Goal: Transaction & Acquisition: Subscribe to service/newsletter

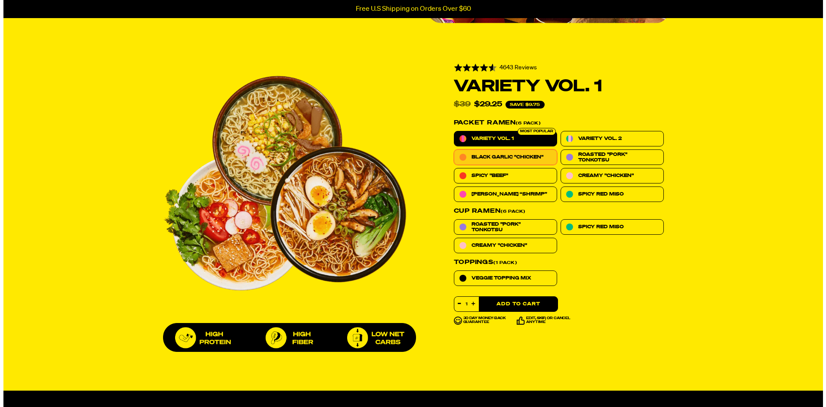
scroll to position [258, 0]
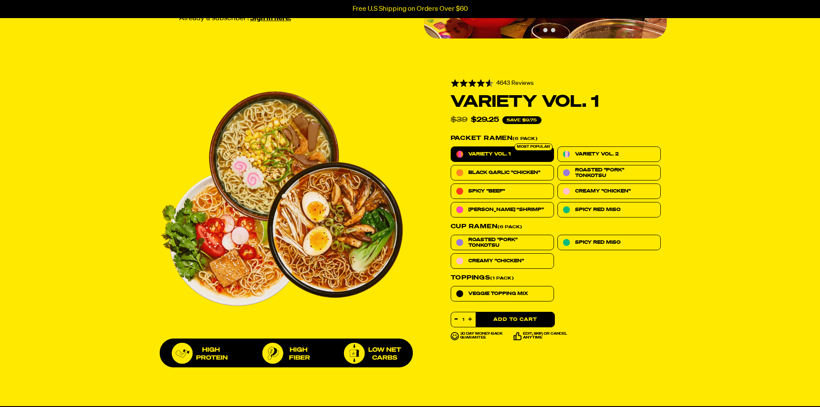
click at [526, 313] on button "Add to Cart" at bounding box center [514, 319] width 79 height 15
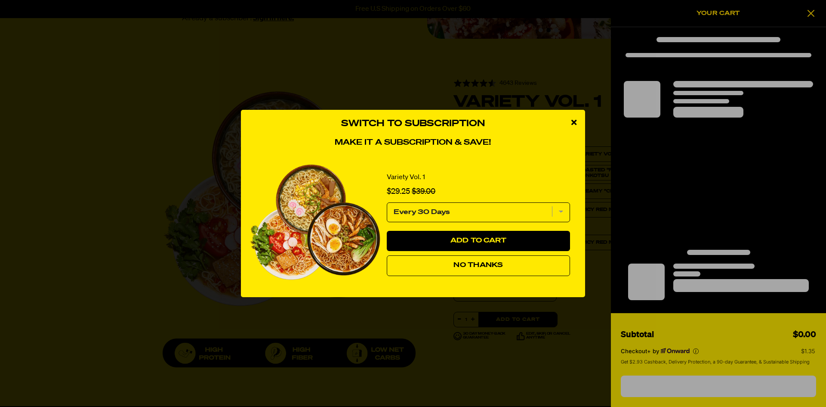
select select "1991016499"
select select "Every 30 Days"
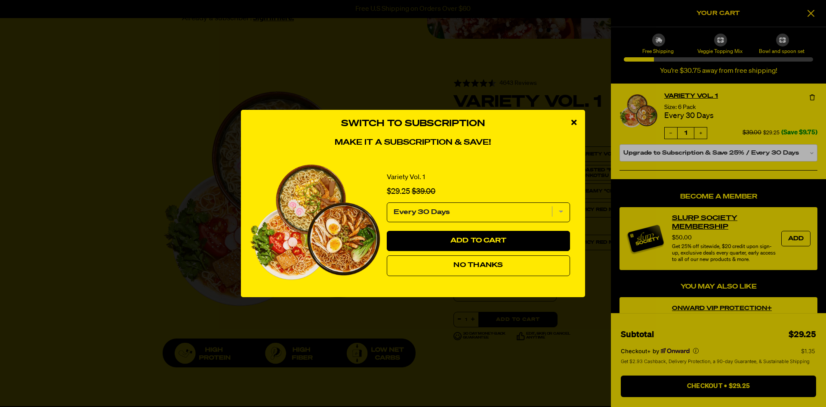
click at [572, 120] on icon "close modal" at bounding box center [573, 122] width 5 height 8
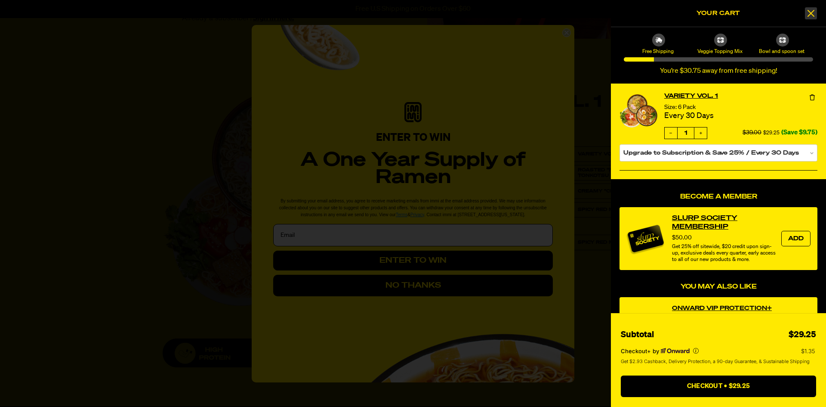
click at [814, 15] on icon at bounding box center [811, 13] width 9 height 10
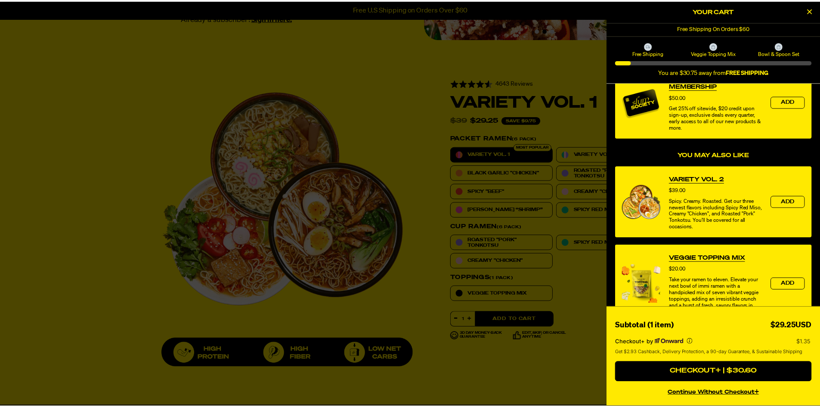
scroll to position [0, 0]
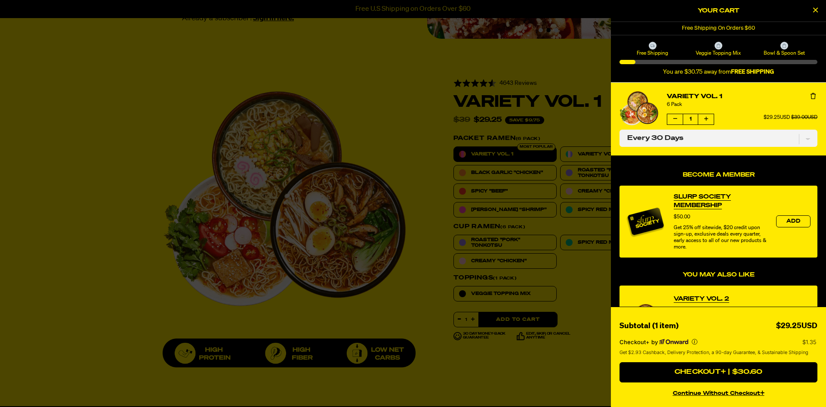
click at [816, 9] on icon "Close Cart" at bounding box center [815, 10] width 5 height 8
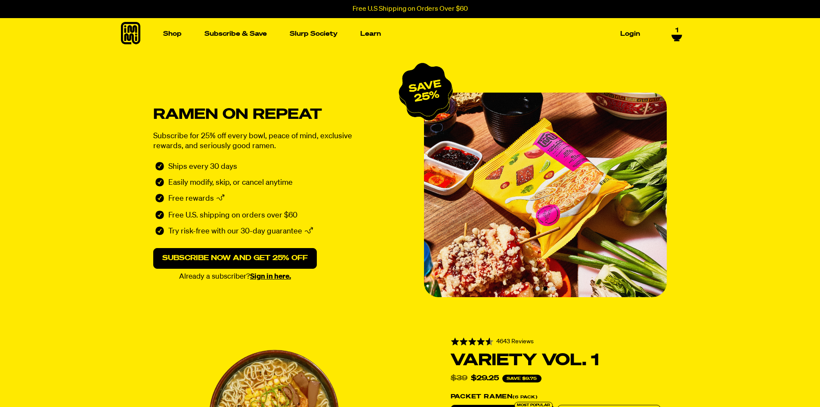
click at [681, 32] on link "1" at bounding box center [676, 33] width 11 height 15
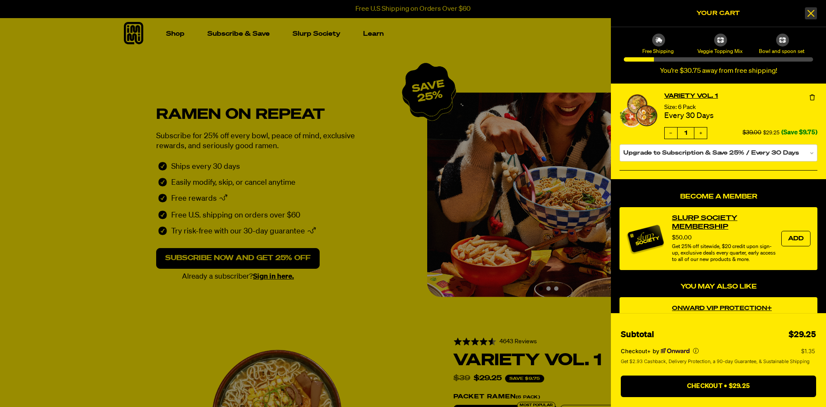
click at [811, 8] on div at bounding box center [811, 13] width 13 height 13
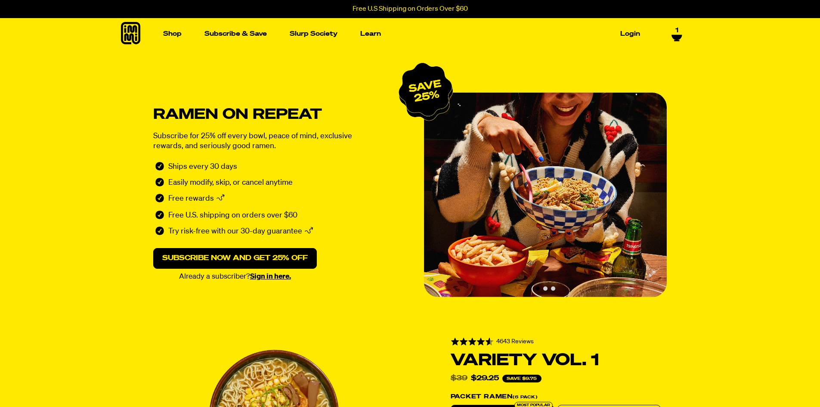
click at [682, 34] on div "Shop Packets Cups new Toppings" at bounding box center [410, 33] width 620 height 31
click at [676, 35] on icon at bounding box center [676, 37] width 10 height 5
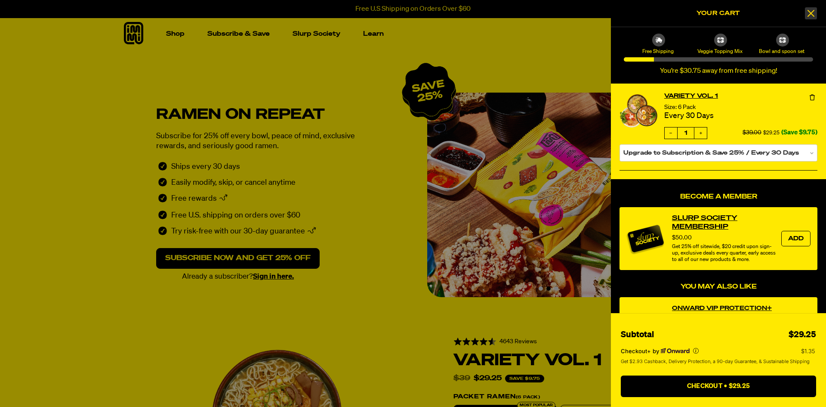
click at [814, 12] on icon at bounding box center [811, 13] width 9 height 10
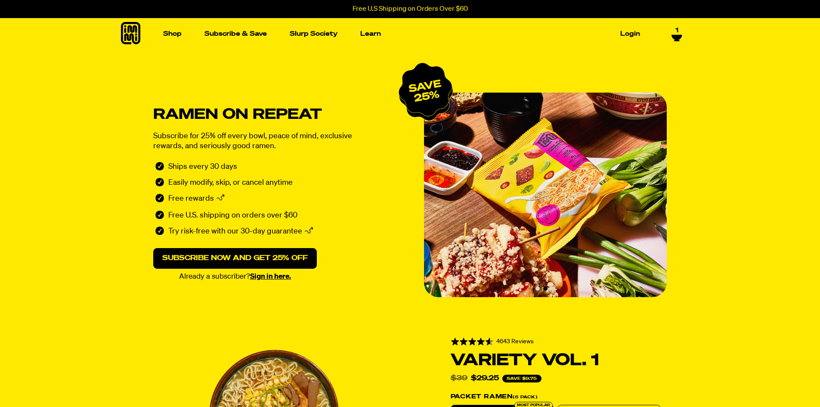
click at [732, 59] on section "Ramen on repeat Subscribe for 25% off every bowl, peace of mind, exclusive rewa…" at bounding box center [410, 184] width 820 height 271
